Goal: Contribute content

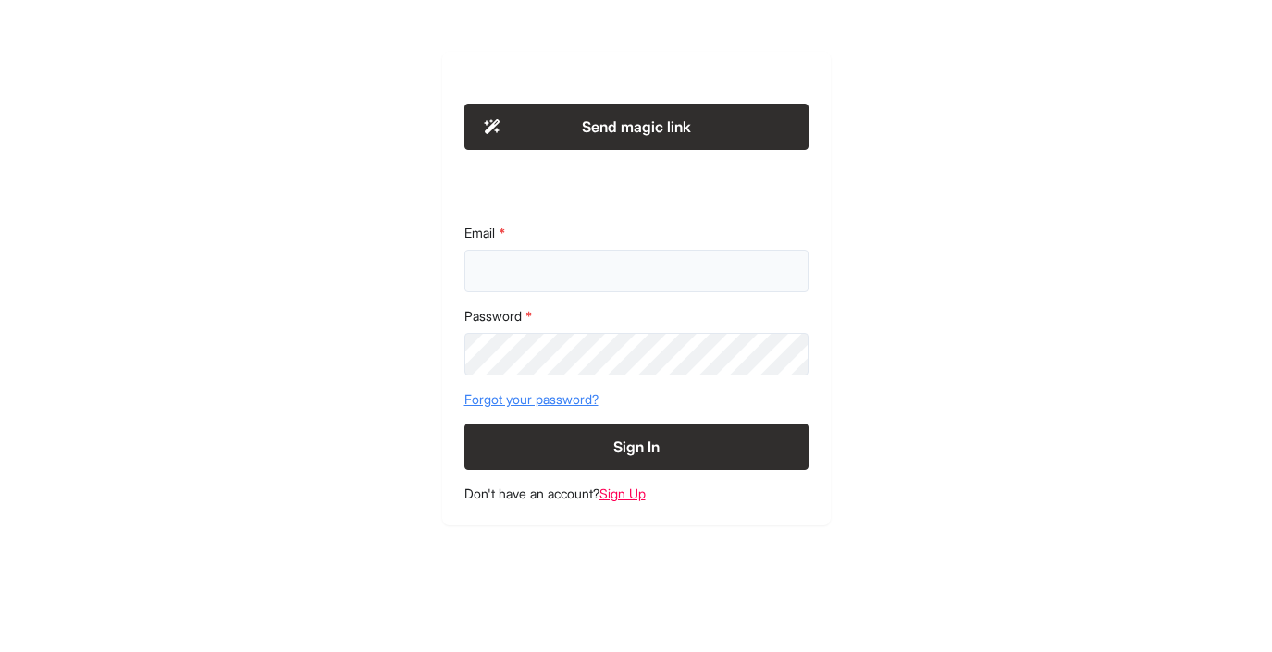
type input "**********"
click at [660, 440] on button "Sign In" at bounding box center [636, 447] width 344 height 46
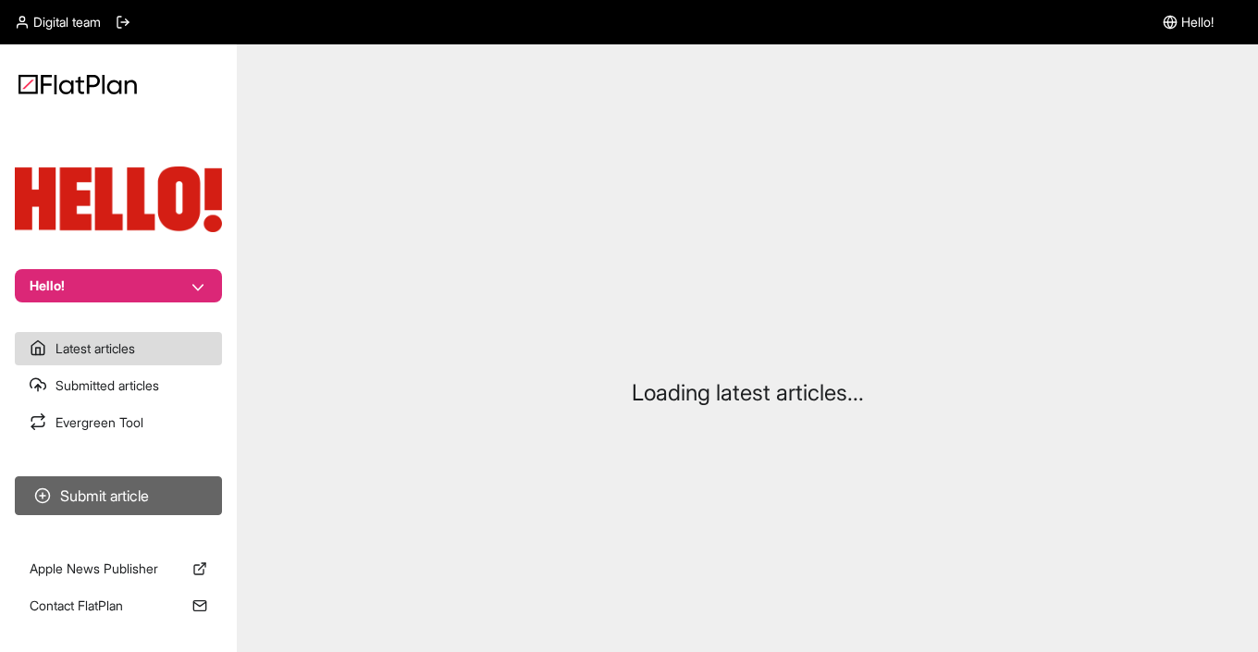
click at [140, 500] on button "Submit article" at bounding box center [118, 495] width 207 height 39
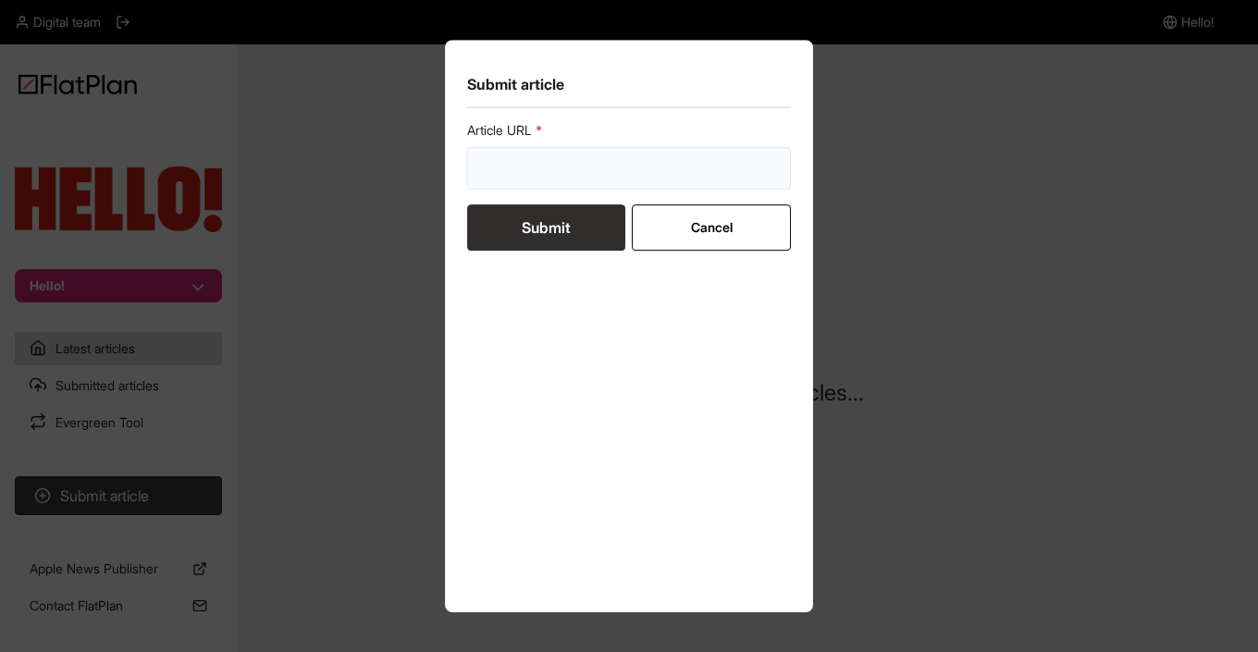
click at [586, 170] on input "url" at bounding box center [629, 168] width 324 height 43
paste input "https://www.hellomagazine.com/shopping/821415/marks-and-spencer-denim-midi-dres…"
type input "https://www.hellomagazine.com/shopping/821415/marks-and-spencer-denim-midi-dres…"
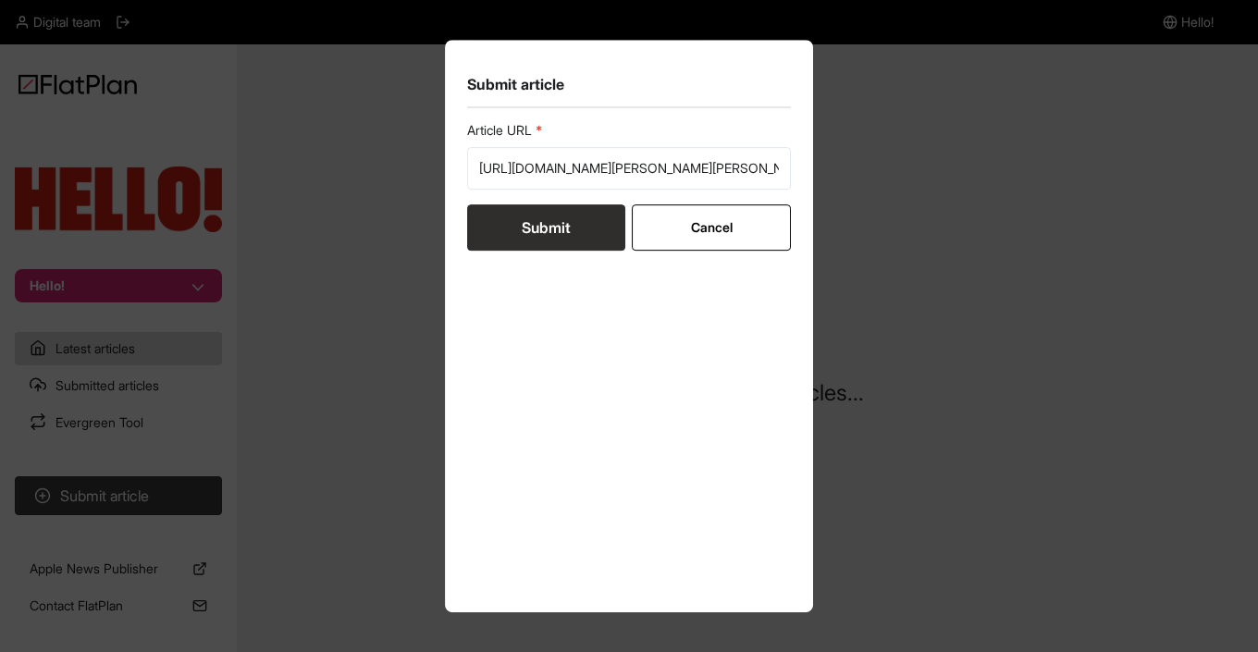
click at [526, 226] on button "Submit" at bounding box center [546, 227] width 158 height 46
